Goal: Task Accomplishment & Management: Manage account settings

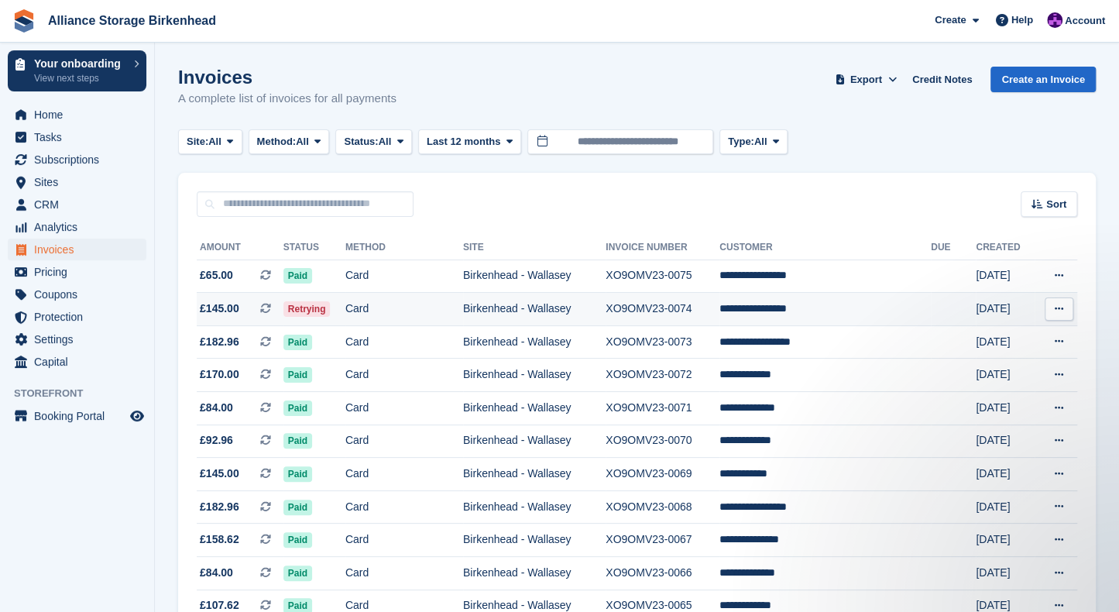
click at [417, 313] on td "Card" at bounding box center [404, 309] width 118 height 33
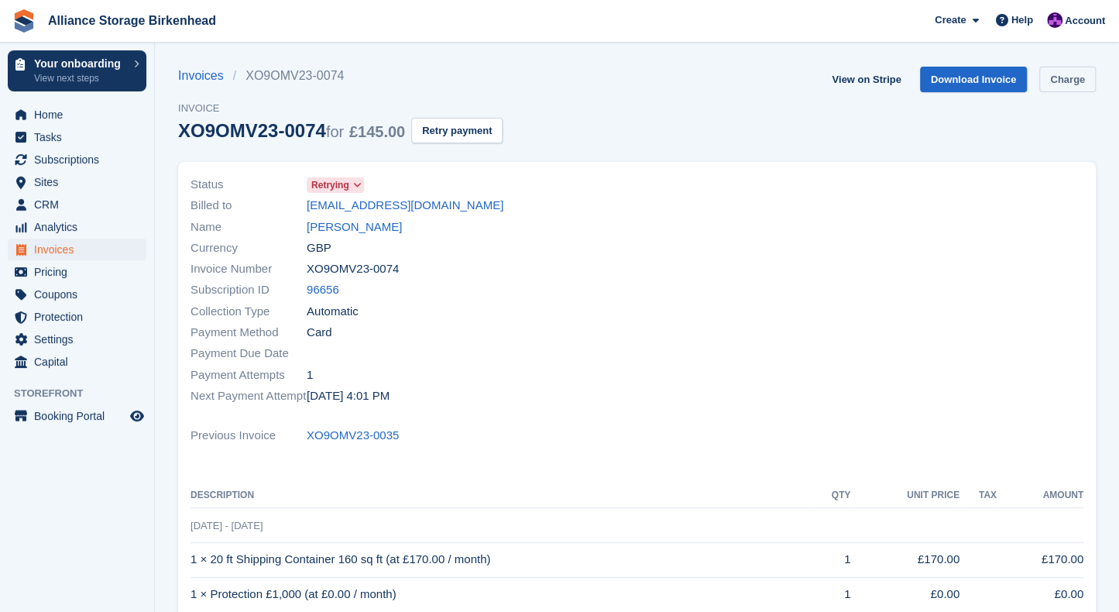
click at [1061, 81] on link "Charge" at bounding box center [1067, 80] width 57 height 26
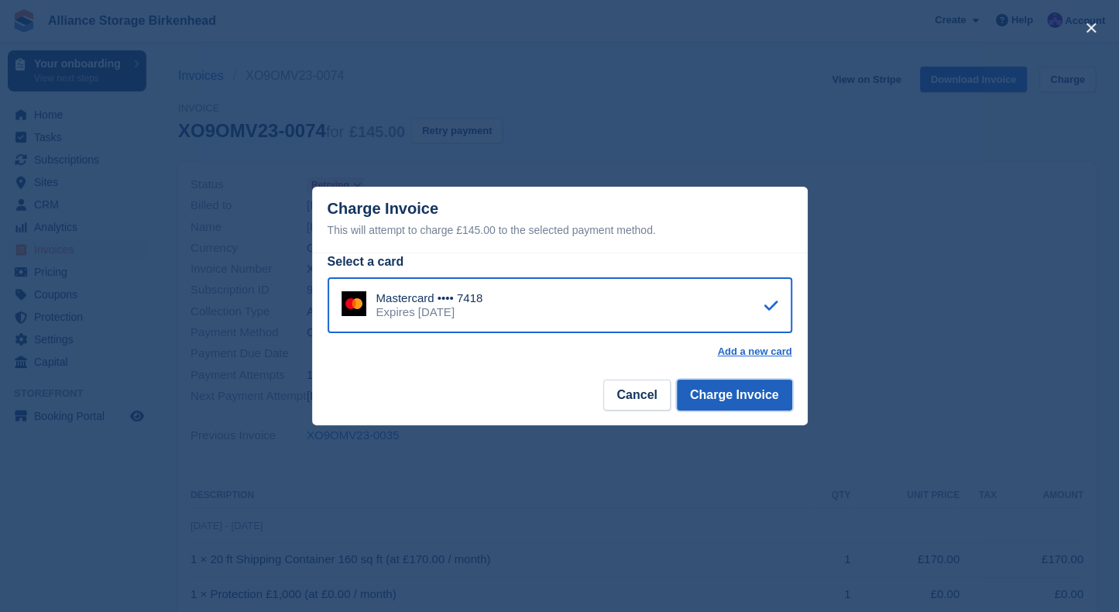
click at [764, 388] on button "Charge Invoice" at bounding box center [734, 394] width 115 height 31
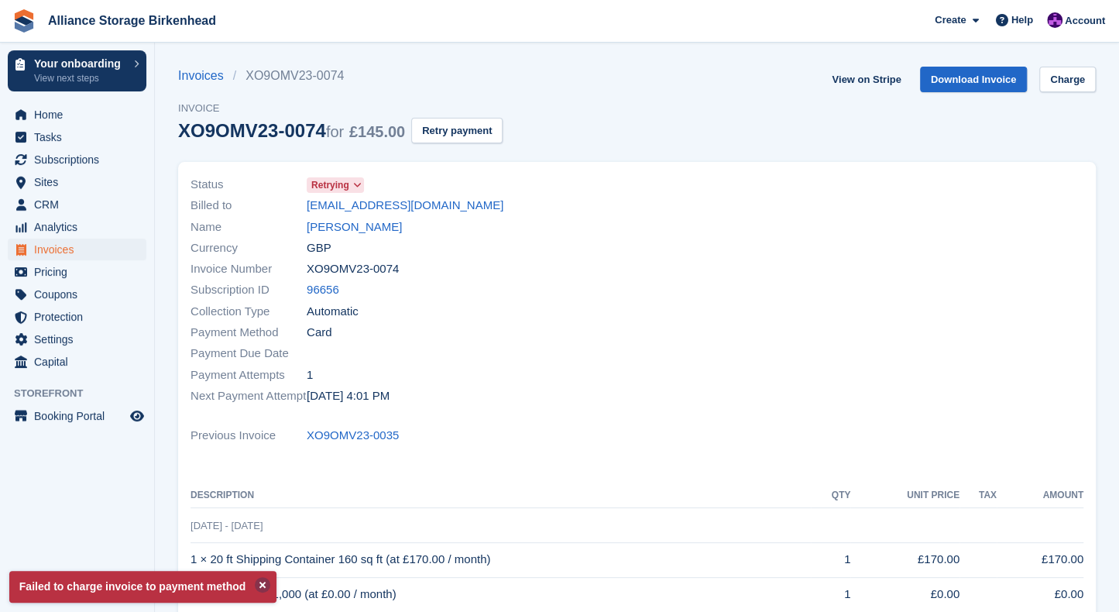
click at [261, 584] on button at bounding box center [262, 584] width 15 height 15
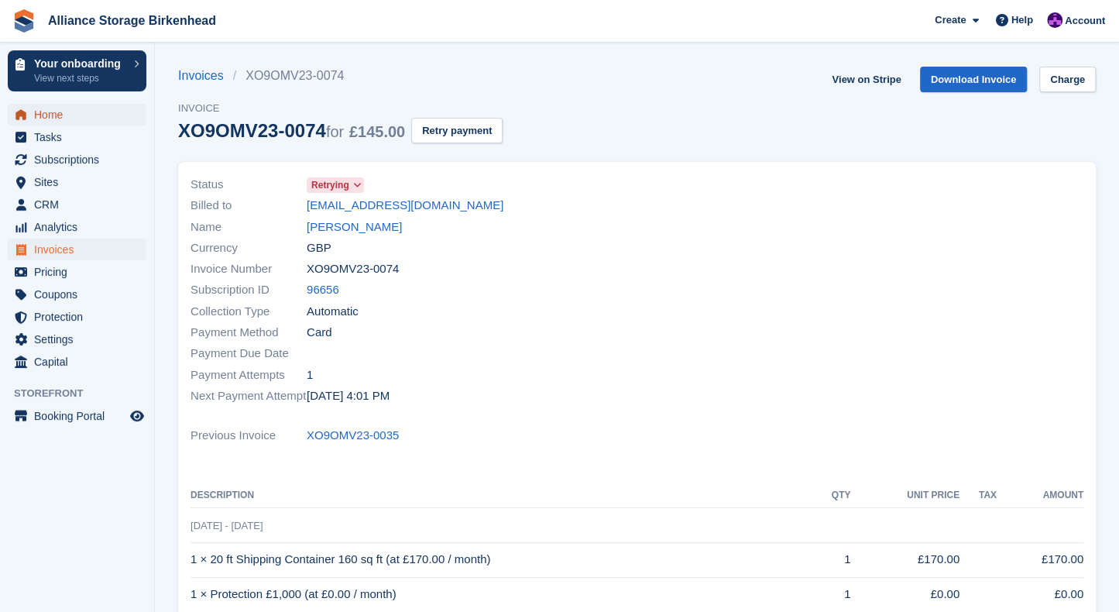
click at [101, 122] on span "Home" at bounding box center [80, 115] width 93 height 22
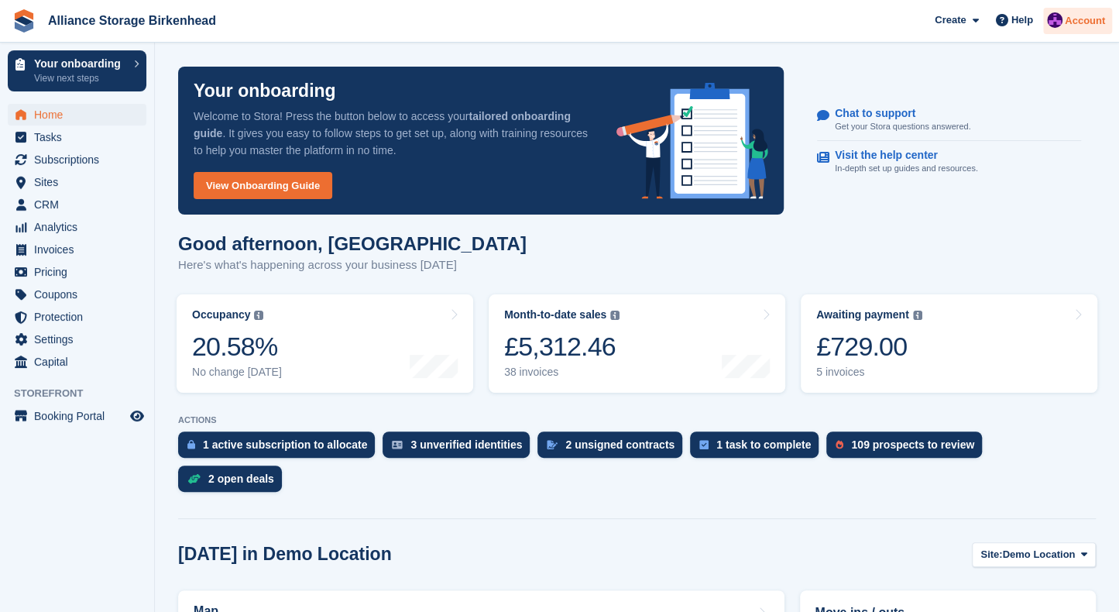
click at [1053, 25] on img at bounding box center [1054, 19] width 15 height 15
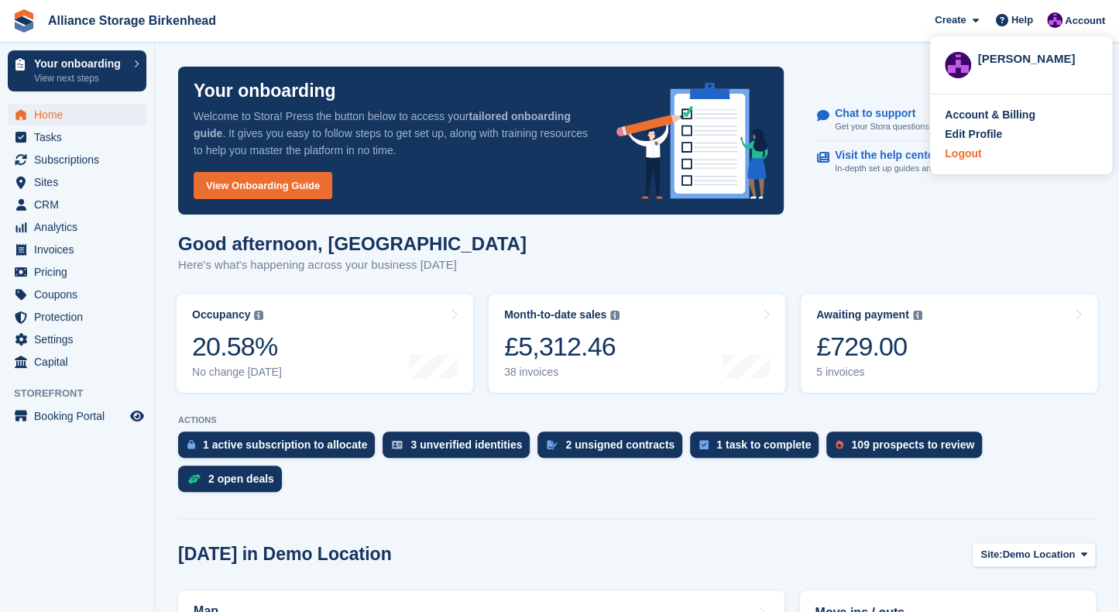
click at [949, 160] on div "Logout" at bounding box center [963, 154] width 36 height 16
